Goal: Use online tool/utility: Utilize a website feature to perform a specific function

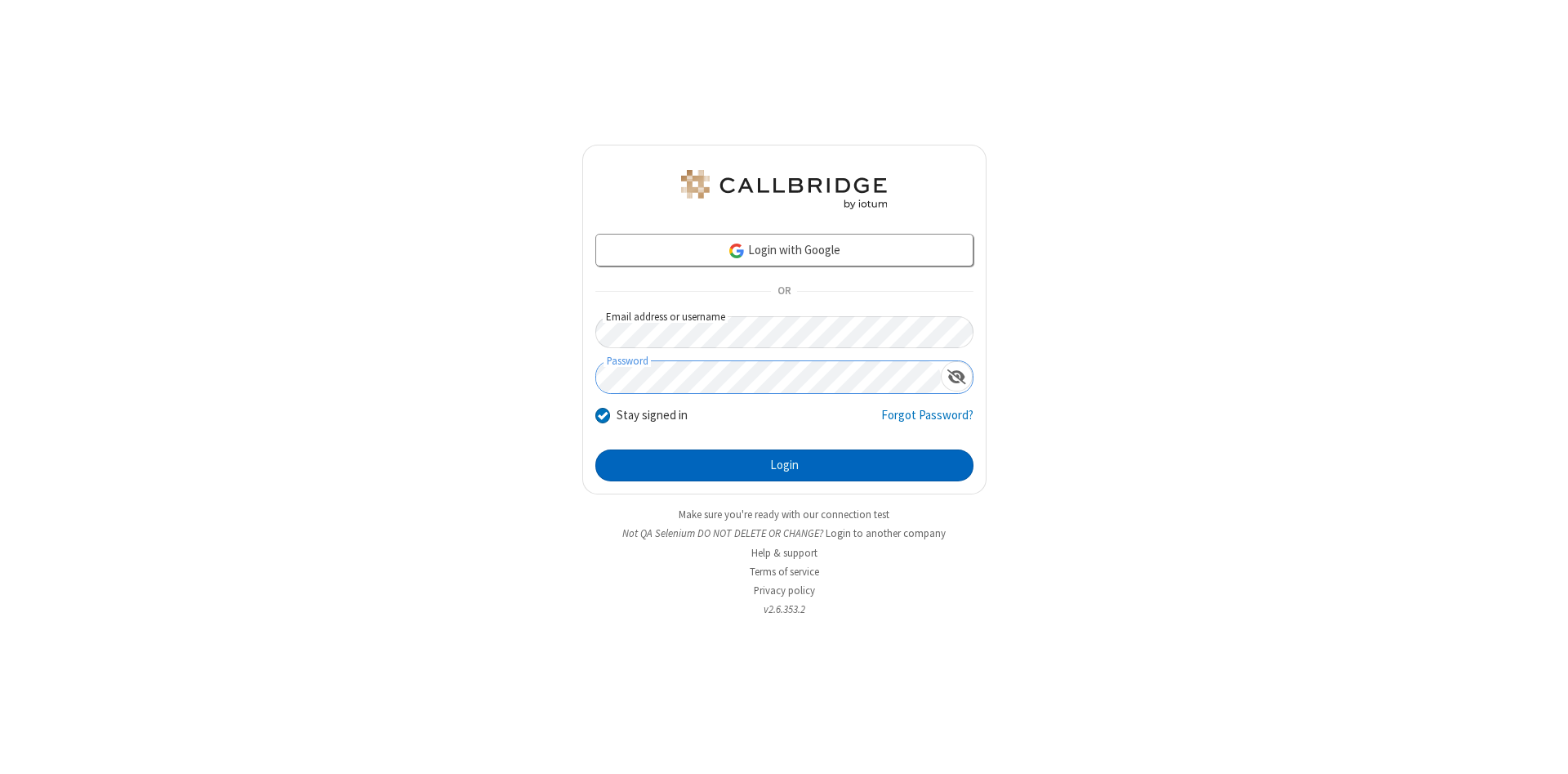
click at [784, 466] on button "Login" at bounding box center [784, 465] width 378 height 33
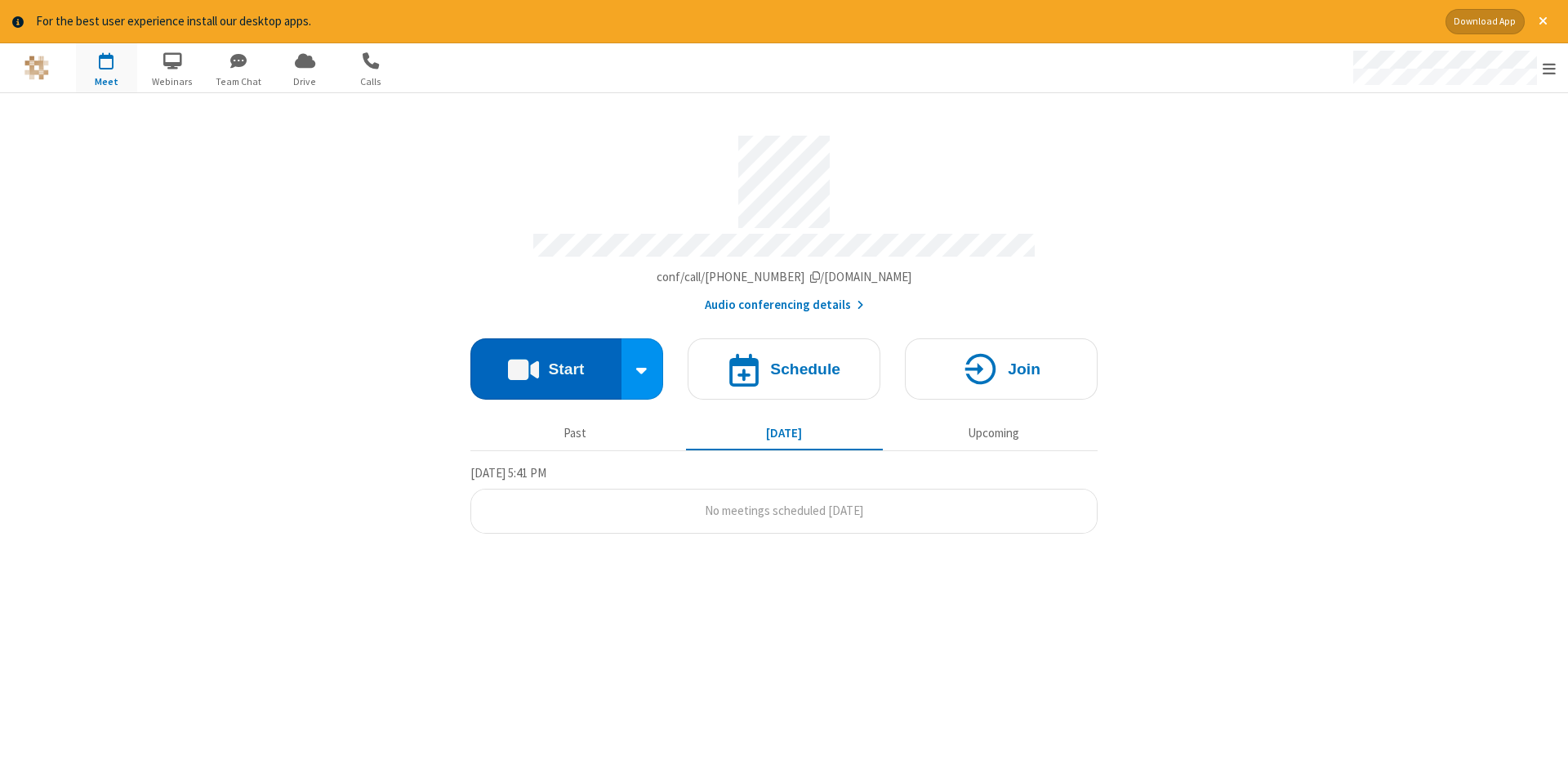
click at [546, 363] on button "Start" at bounding box center [546, 369] width 151 height 61
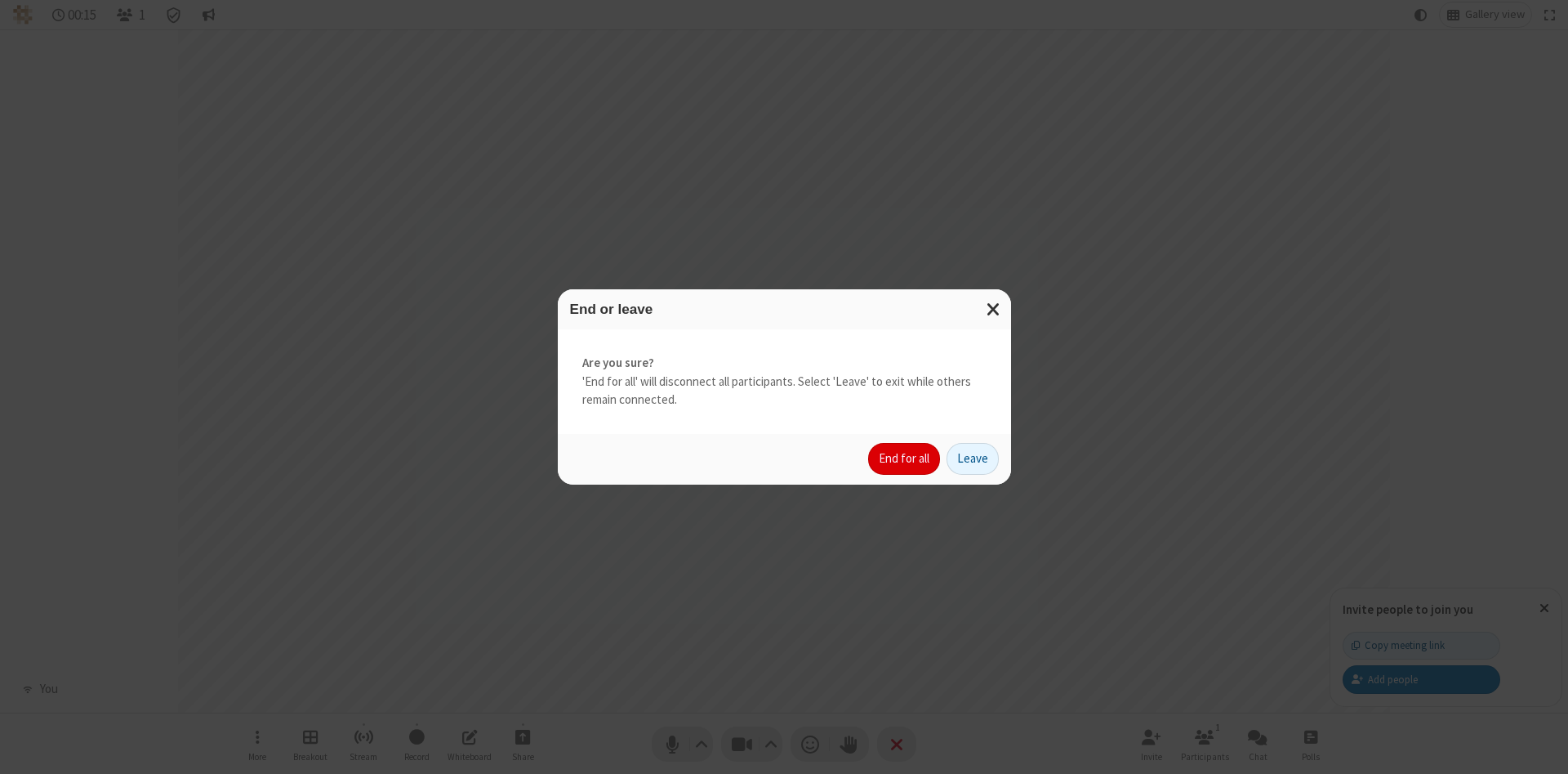
click at [905, 458] on button "End for all" at bounding box center [904, 459] width 72 height 33
